Goal: Transaction & Acquisition: Book appointment/travel/reservation

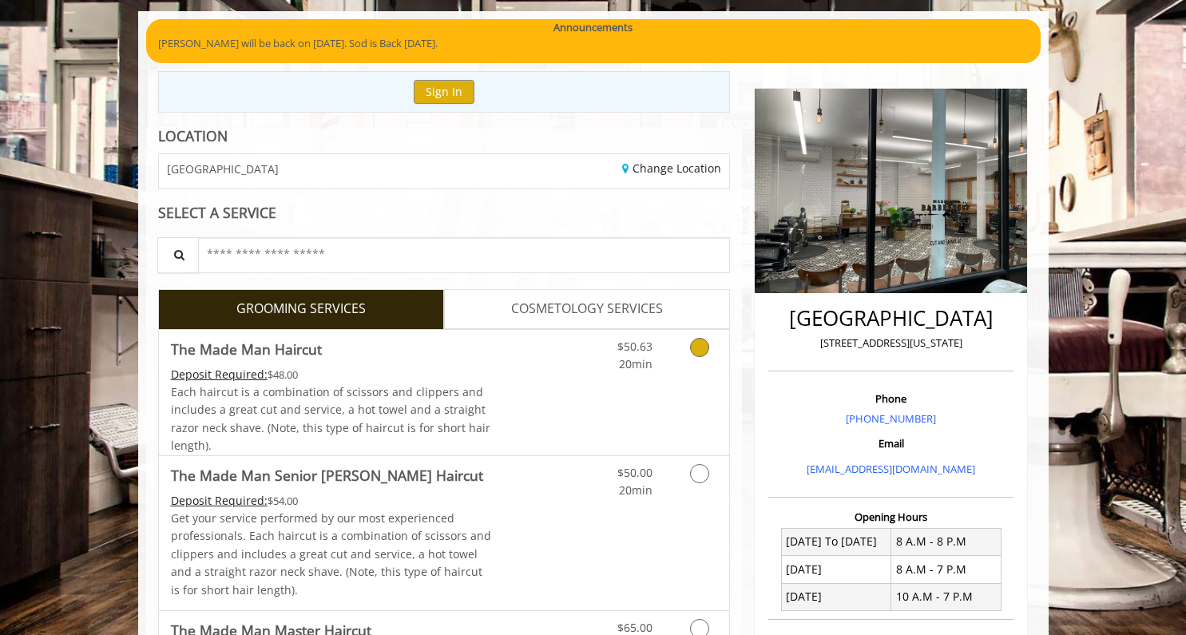
click at [483, 375] on div "Deposit Required: $48.00" at bounding box center [331, 375] width 321 height 18
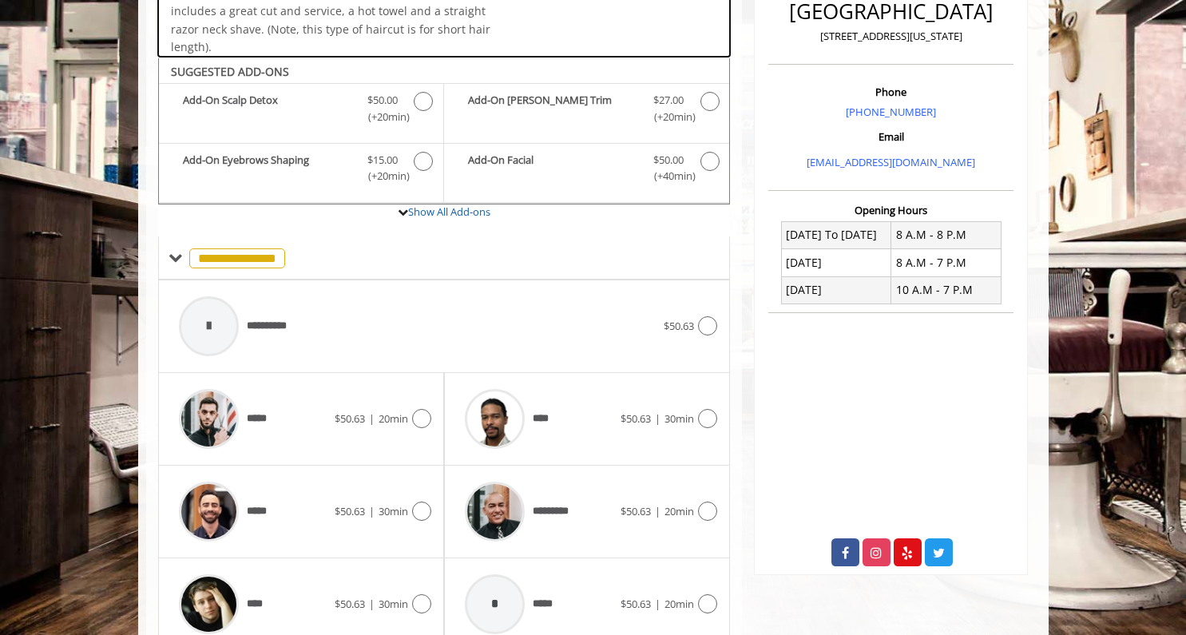
scroll to position [470, 0]
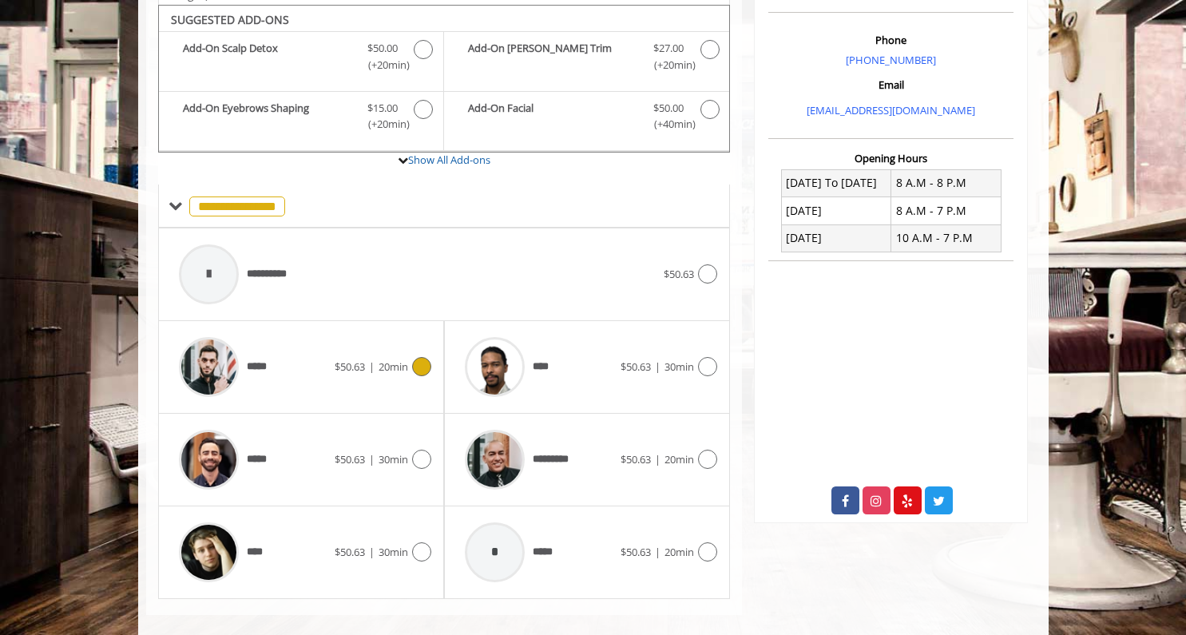
click at [335, 369] on div "$50.63 | 20min" at bounding box center [383, 366] width 97 height 19
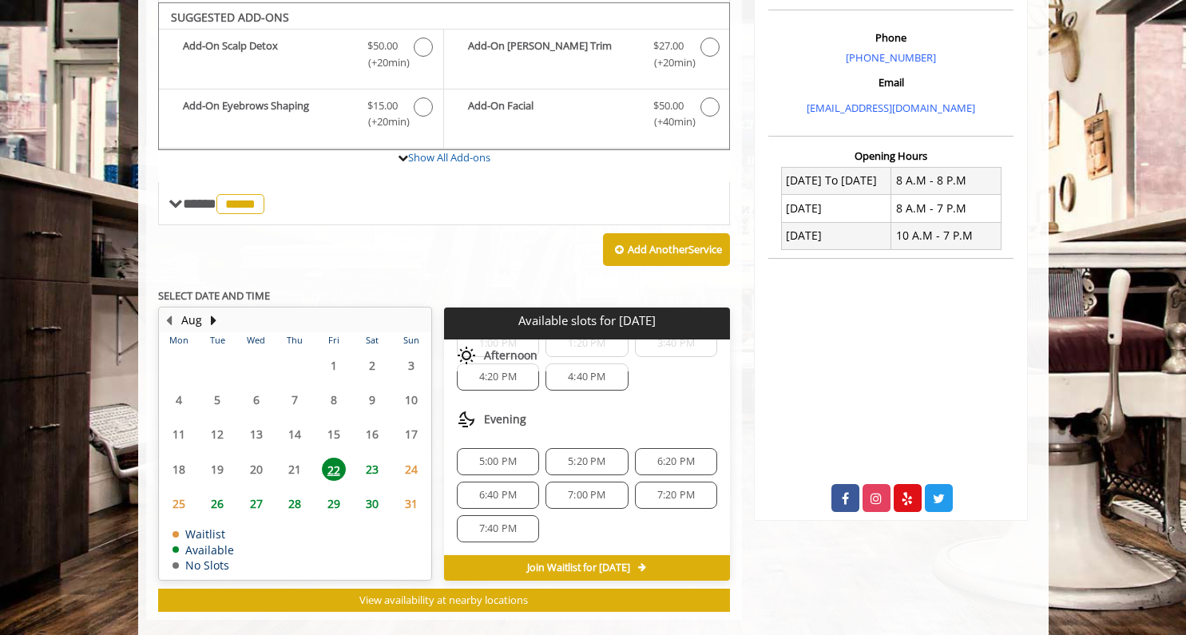
scroll to position [471, 0]
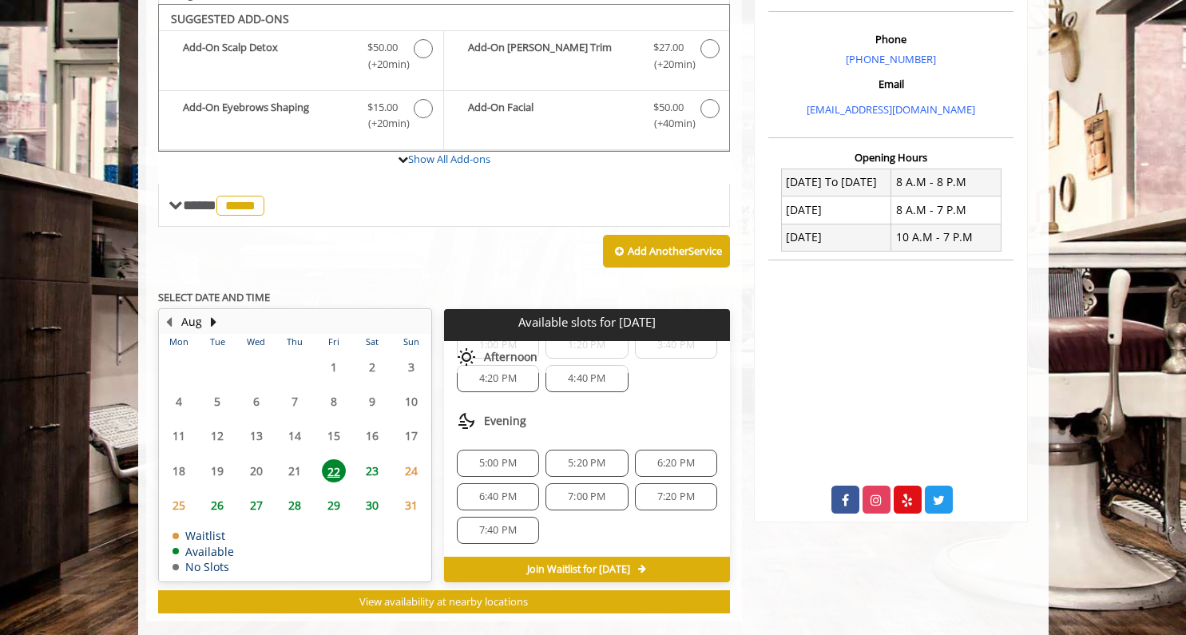
click at [516, 490] on span "6:40 PM" at bounding box center [498, 496] width 68 height 13
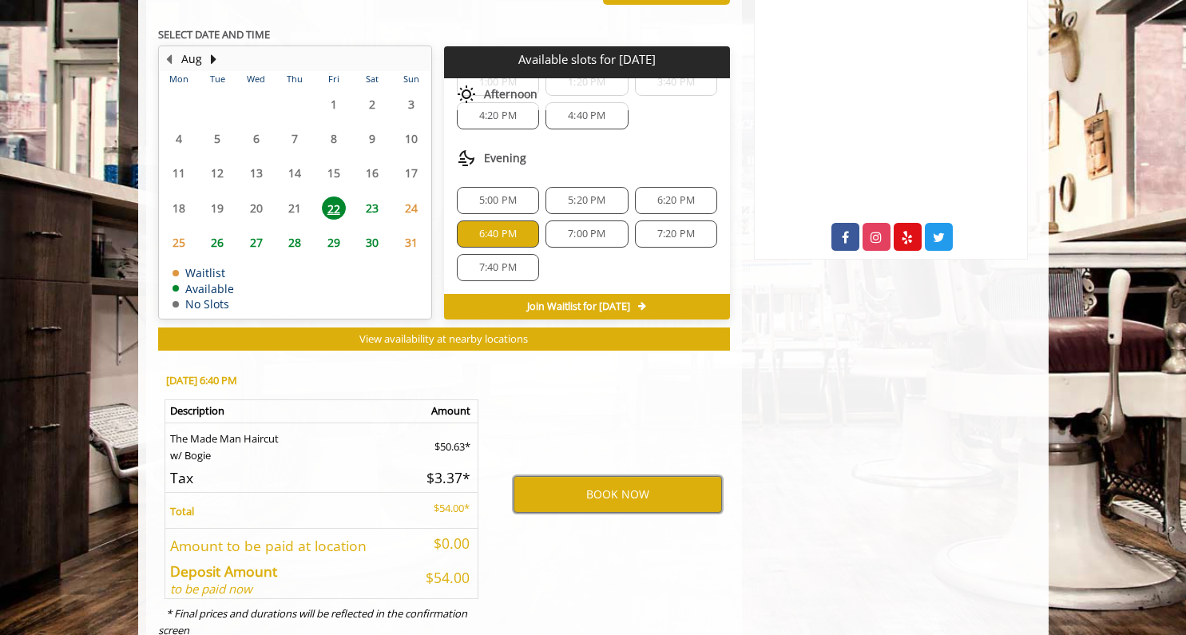
scroll to position [26, 0]
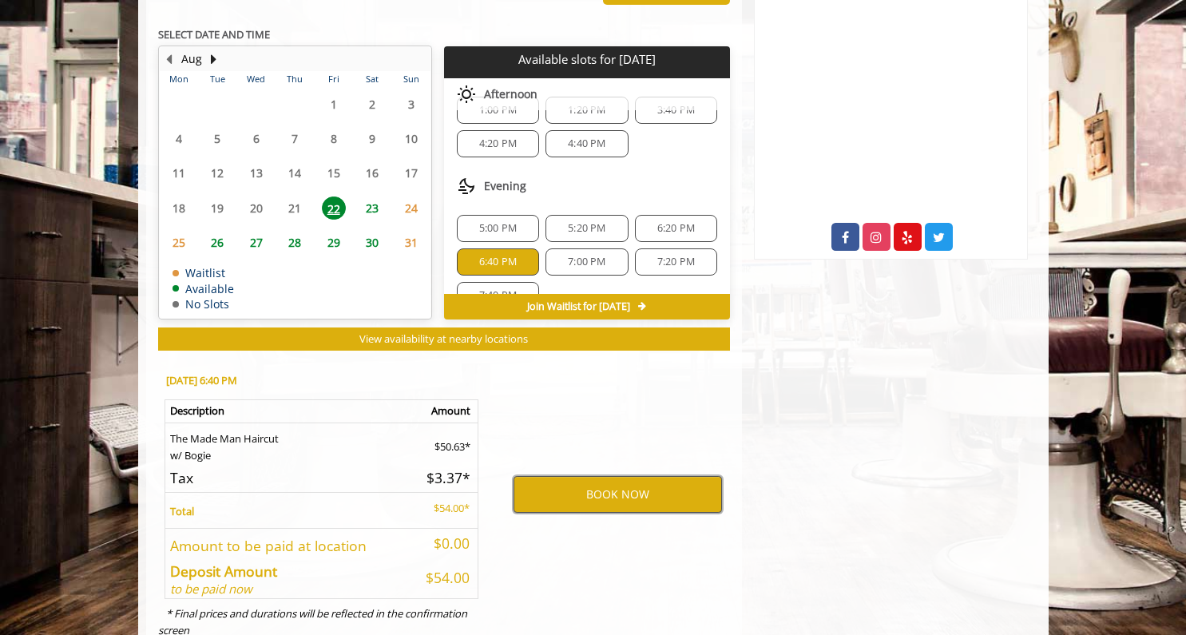
click at [601, 478] on button "BOOK NOW" at bounding box center [617, 494] width 208 height 37
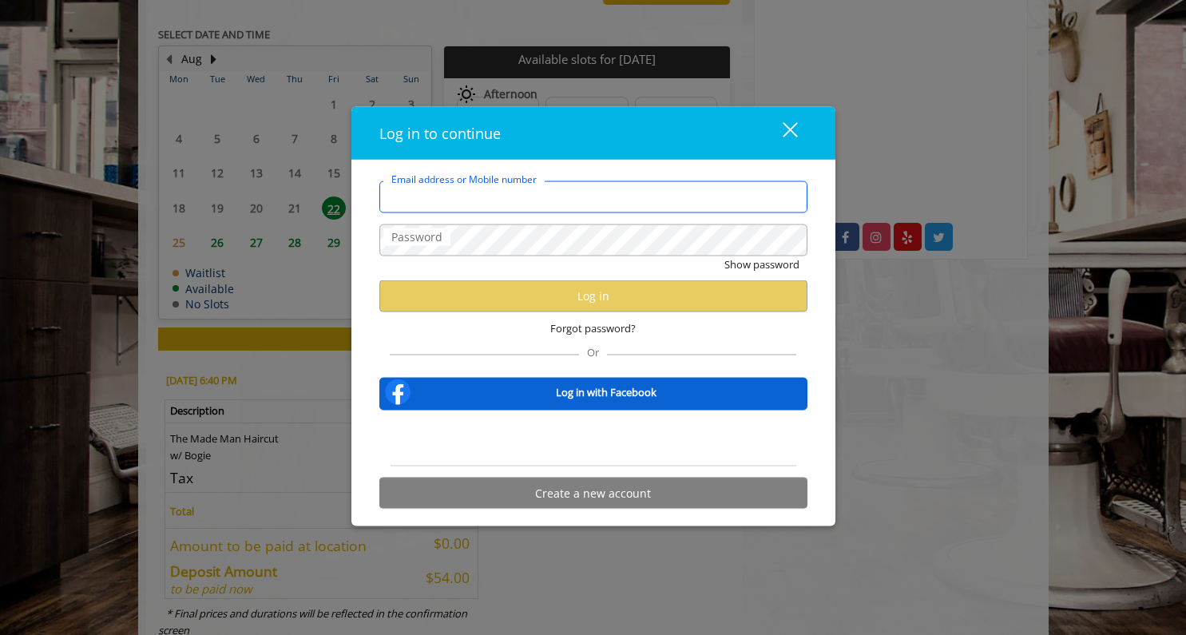
type input "**********"
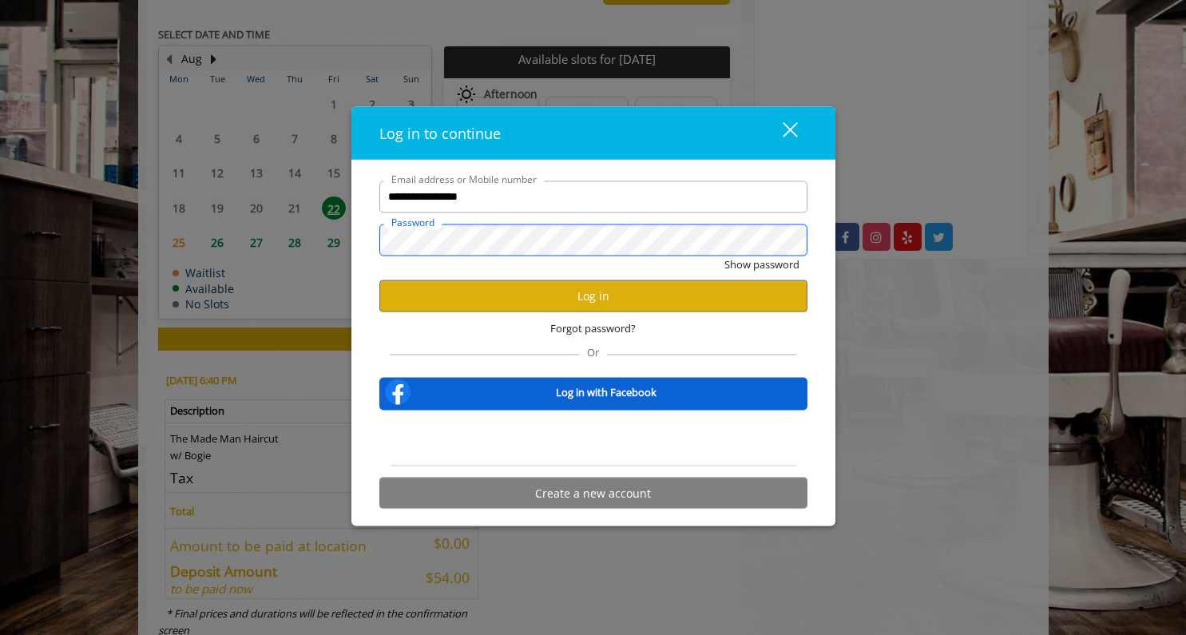
click at [760, 264] on button "Show password" at bounding box center [761, 264] width 75 height 17
click at [581, 294] on button "Log in" at bounding box center [593, 295] width 428 height 31
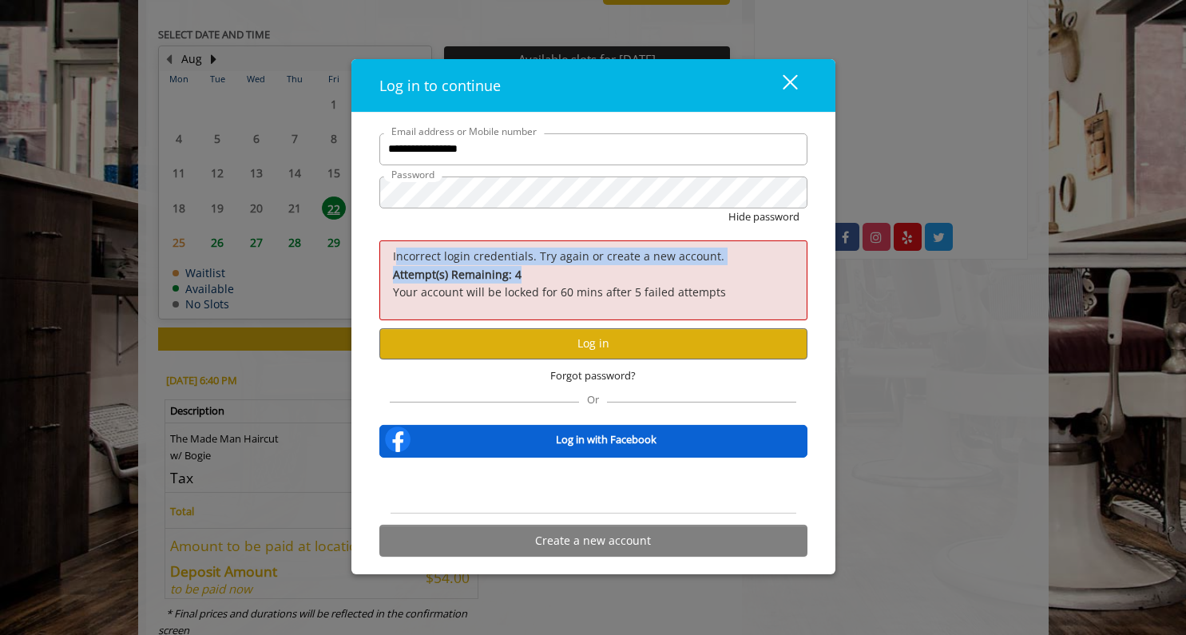
drag, startPoint x: 494, startPoint y: 254, endPoint x: 471, endPoint y: 248, distance: 23.0
click at [471, 248] on div "Incorrect login credentials. Try again or create a new account. Attempt(s) Rema…" at bounding box center [593, 279] width 428 height 79
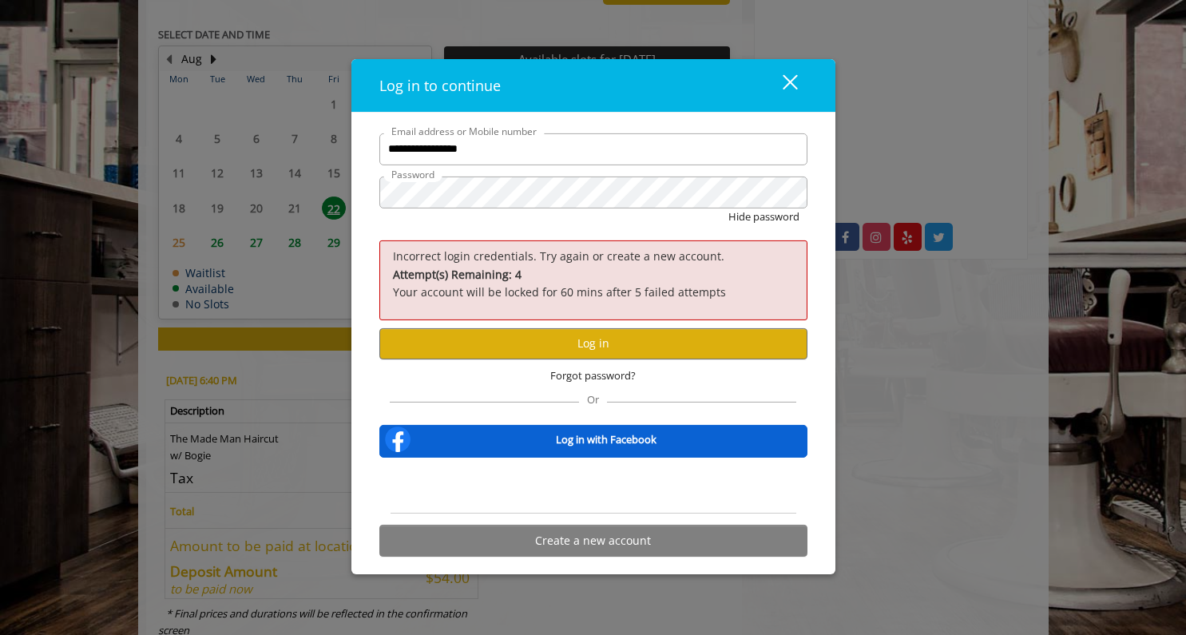
click at [475, 256] on span "Incorrect login credentials. Try again or create a new account." at bounding box center [558, 255] width 331 height 15
